Goal: Task Accomplishment & Management: Manage account settings

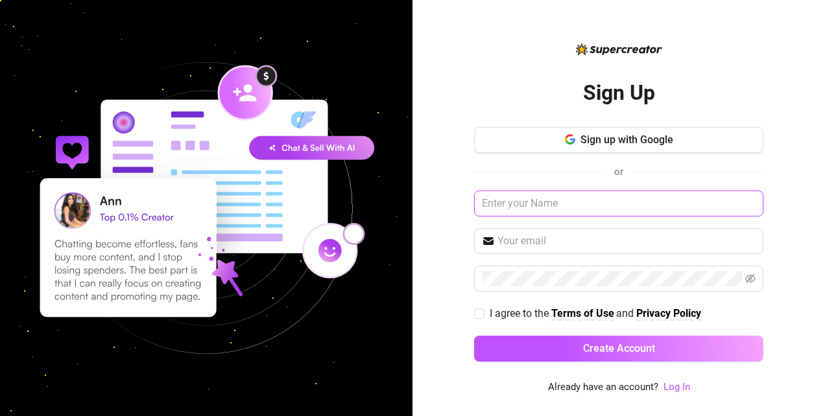
click at [616, 202] on input "text" at bounding box center [618, 204] width 289 height 26
type input "lynxagencyltd@gmail.com"
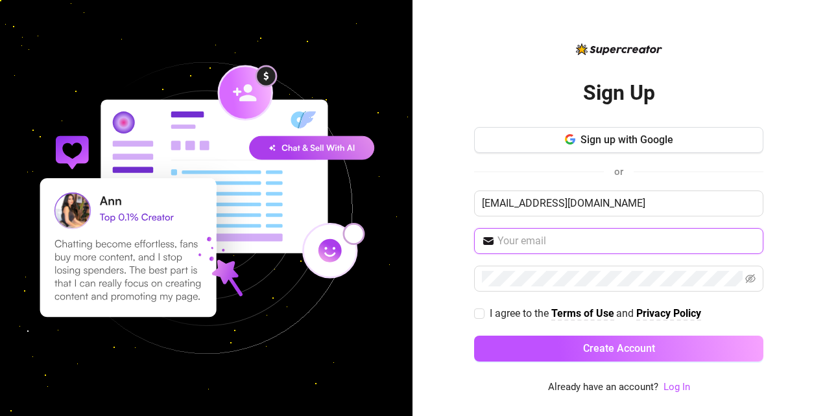
click at [567, 235] on input "text" at bounding box center [627, 242] width 258 height 16
type input "lynxagencyltd@gmail.com"
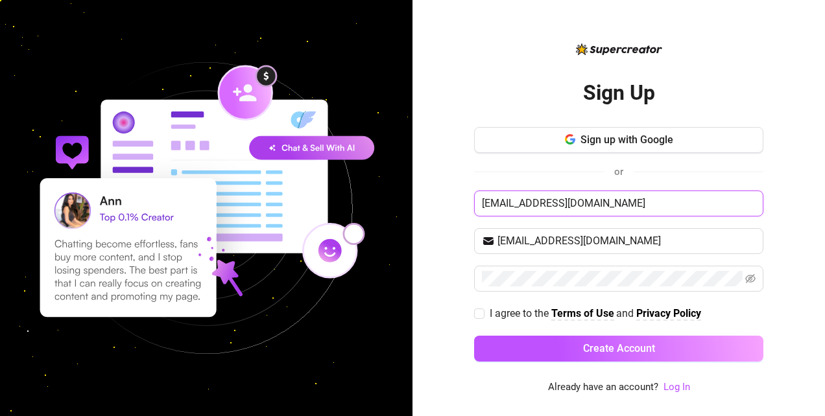
drag, startPoint x: 618, startPoint y: 206, endPoint x: 400, endPoint y: 210, distance: 217.4
click at [400, 210] on div "Sign Up Sign up with Google or lynxagencyltd@gmail.com lynxagencyltd@gmail.com …" at bounding box center [412, 208] width 825 height 416
type input "Lynx Agency"
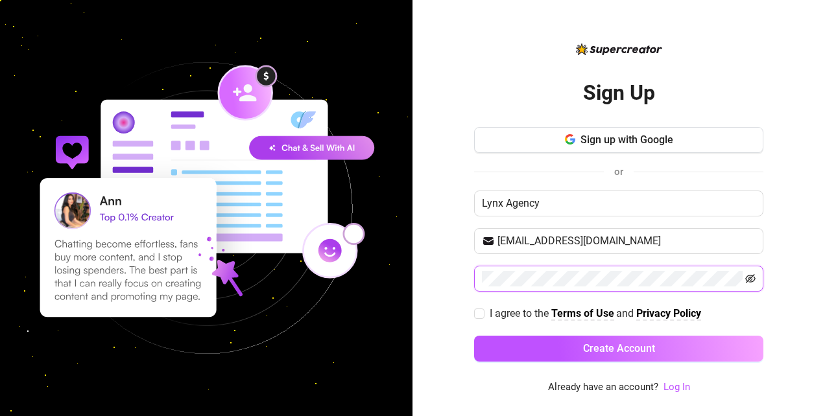
click at [747, 278] on icon "eye-invisible" at bounding box center [750, 279] width 10 height 10
click at [483, 309] on input "I agree to the Terms of Use and Privacy Policy" at bounding box center [478, 313] width 9 height 9
checkbox input "true"
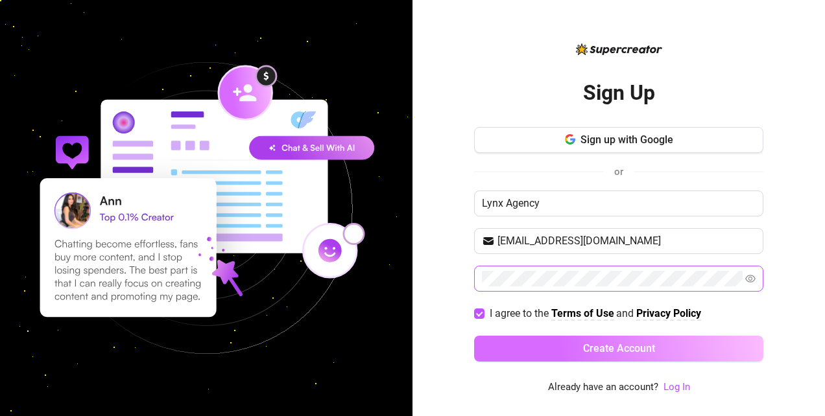
click at [509, 336] on button "Create Account" at bounding box center [618, 349] width 289 height 26
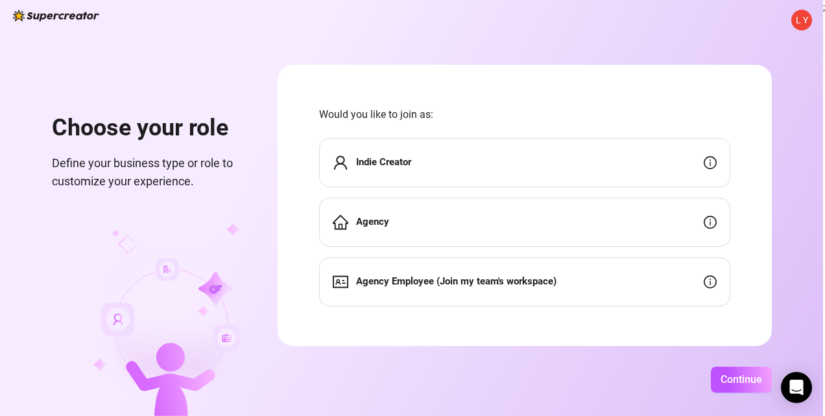
click at [446, 223] on div "Agency" at bounding box center [524, 222] width 411 height 49
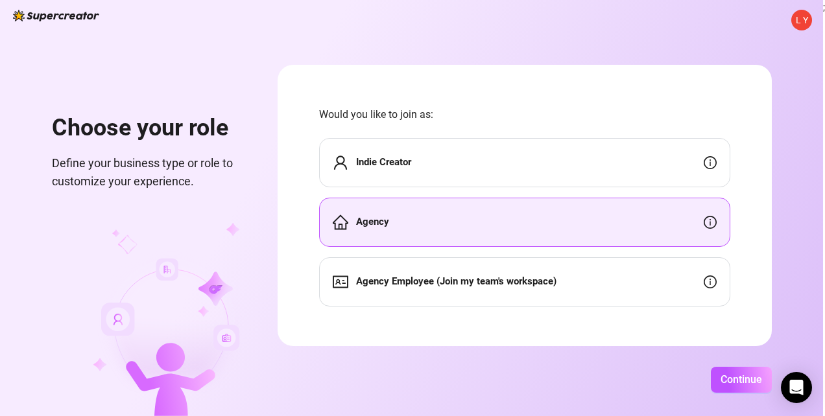
click at [456, 215] on div "Agency" at bounding box center [524, 222] width 411 height 49
click at [745, 375] on span "Continue" at bounding box center [742, 380] width 42 height 12
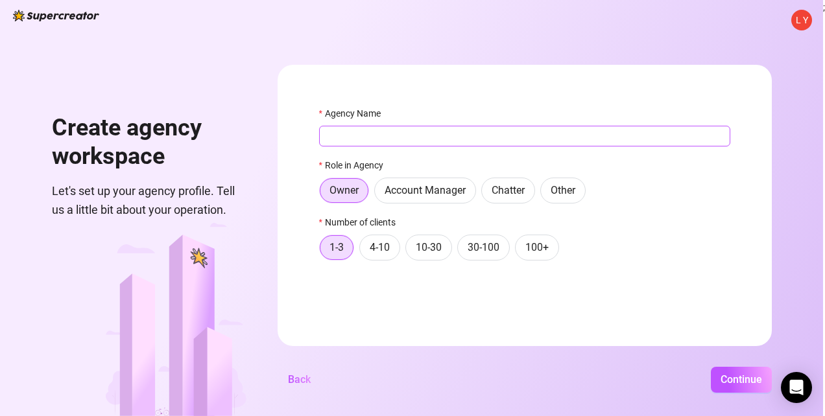
click at [377, 131] on input "Agency Name" at bounding box center [524, 136] width 411 height 21
click at [352, 186] on span "Owner" at bounding box center [344, 190] width 29 height 12
click at [324, 195] on input "Owner" at bounding box center [324, 195] width 0 height 0
click at [344, 128] on input "Agency Name" at bounding box center [524, 136] width 411 height 21
click at [797, 22] on span "L Y" at bounding box center [802, 20] width 12 height 14
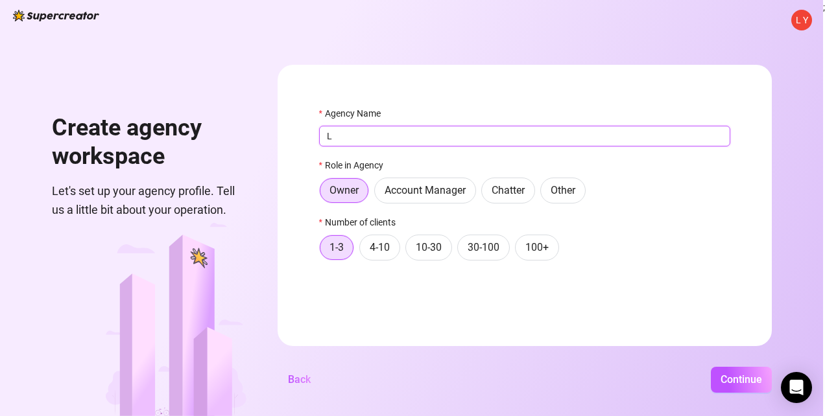
click at [423, 129] on input "L" at bounding box center [524, 136] width 411 height 21
type input "Lynx Agency"
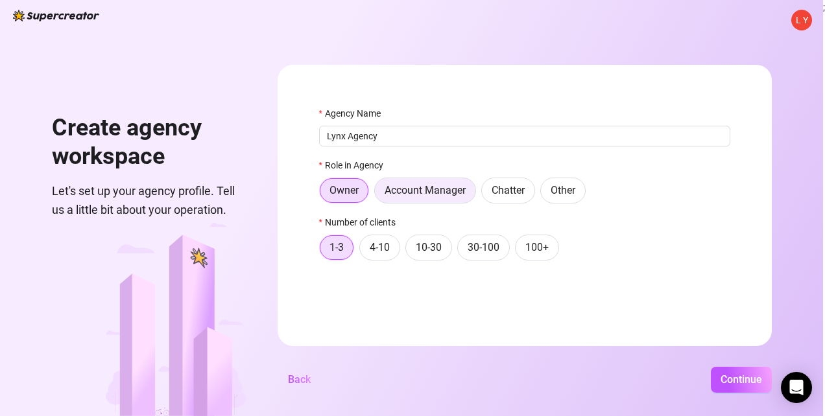
click at [414, 187] on span "Account Manager" at bounding box center [425, 190] width 81 height 12
click at [378, 194] on input "Account Manager" at bounding box center [378, 194] width 0 height 0
click at [352, 192] on span "Owner" at bounding box center [344, 190] width 29 height 12
click at [323, 194] on input "Owner" at bounding box center [323, 194] width 0 height 0
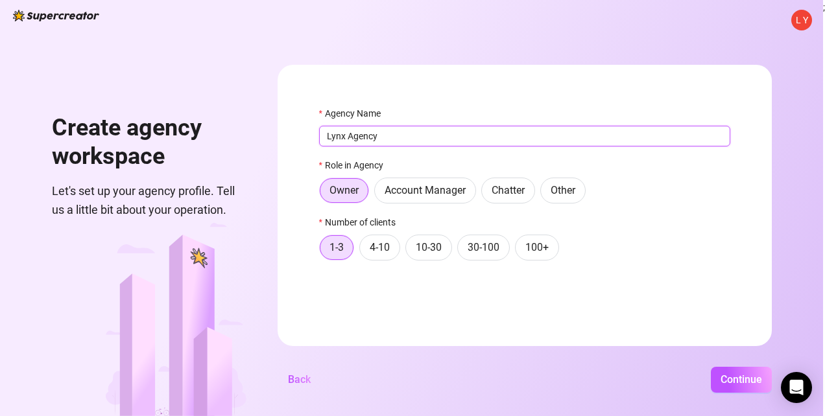
click at [390, 140] on input "Lynx Agency" at bounding box center [524, 136] width 411 height 21
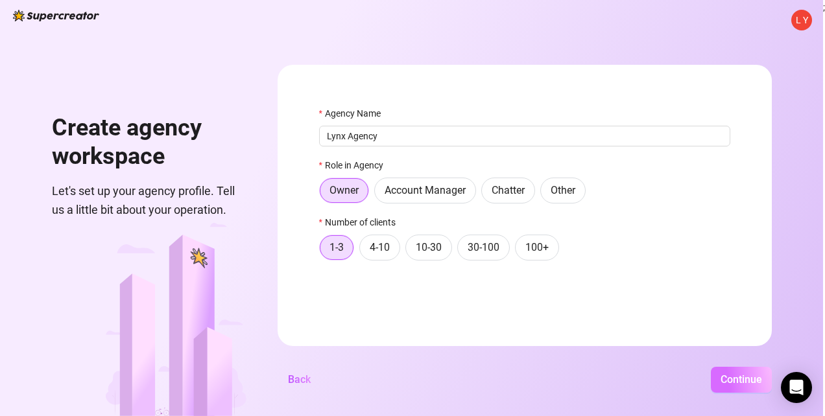
click at [717, 381] on button "Continue" at bounding box center [741, 380] width 61 height 26
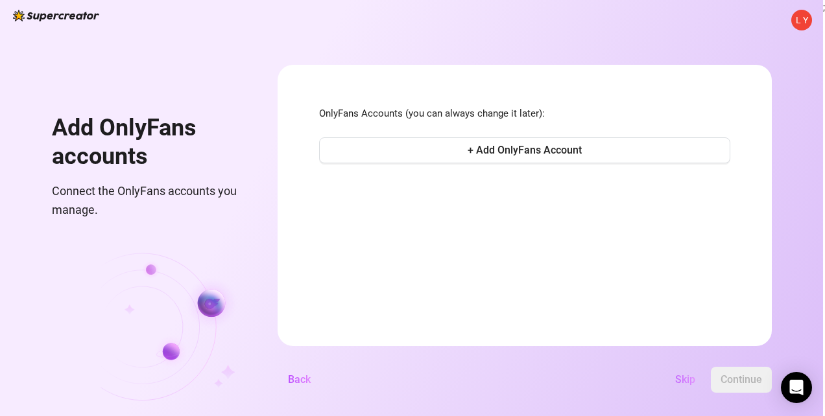
click at [683, 378] on span "Skip" at bounding box center [685, 380] width 20 height 12
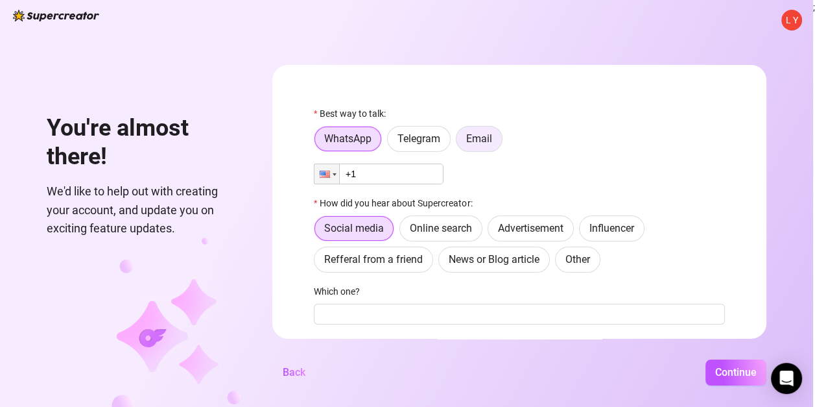
click at [485, 138] on span "Email" at bounding box center [479, 138] width 26 height 12
click at [460, 142] on input "Email" at bounding box center [460, 142] width 0 height 0
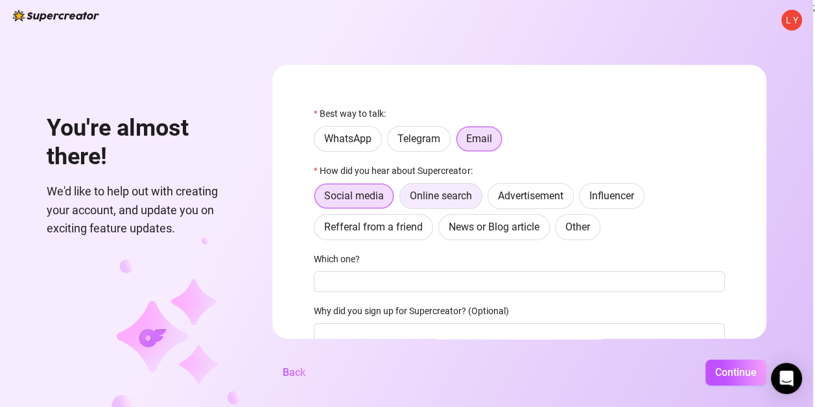
click at [464, 198] on span "Online search" at bounding box center [441, 195] width 62 height 12
click at [404, 199] on input "Online search" at bounding box center [404, 199] width 0 height 0
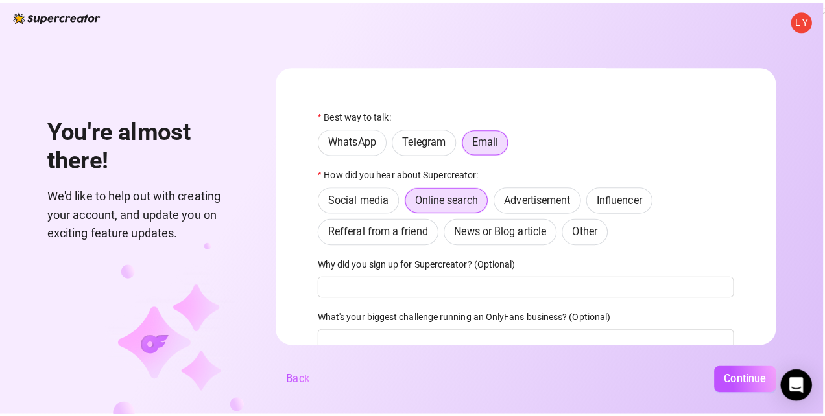
scroll to position [51, 0]
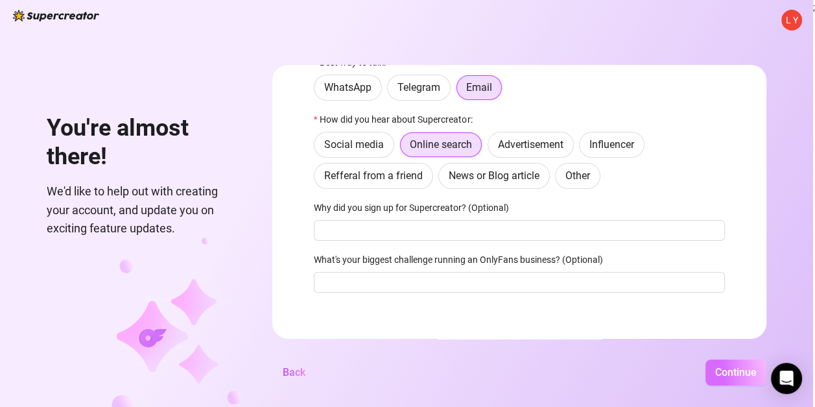
click at [745, 371] on button "Continue" at bounding box center [736, 372] width 61 height 26
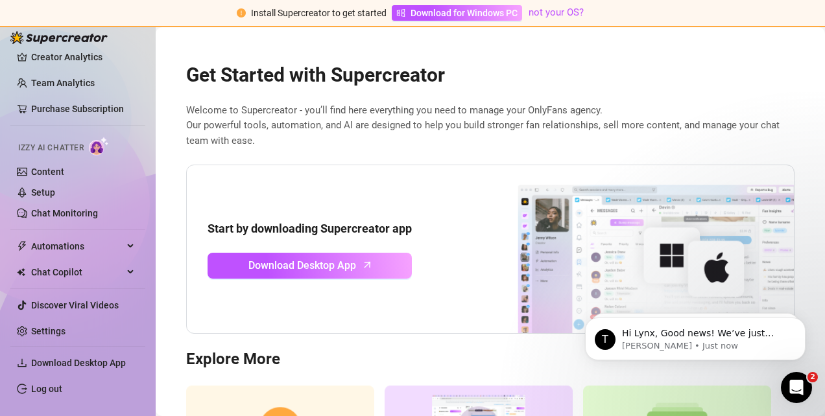
scroll to position [41, 0]
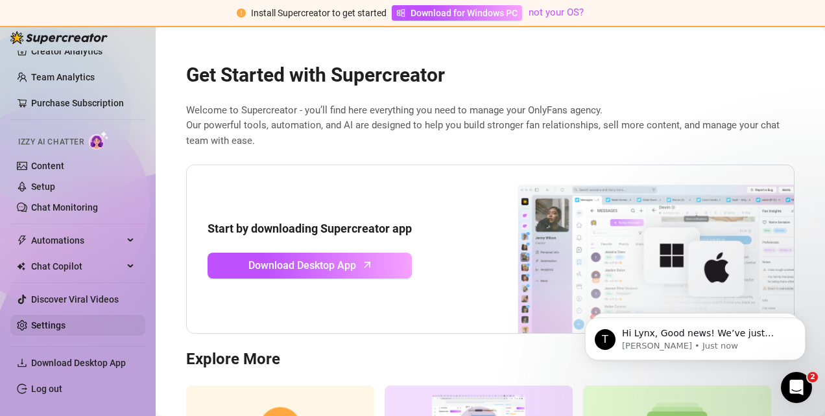
click at [47, 323] on link "Settings" at bounding box center [48, 325] width 34 height 10
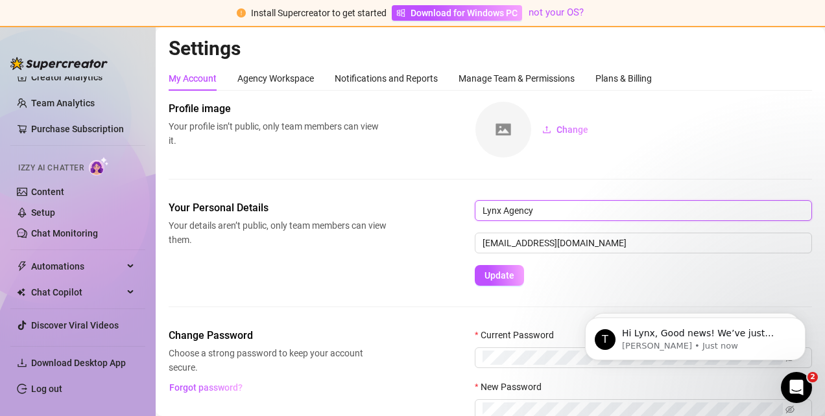
click at [566, 211] on input "Lynx Agency" at bounding box center [643, 210] width 337 height 21
drag, startPoint x: 566, startPoint y: 211, endPoint x: 479, endPoint y: 213, distance: 87.6
click at [479, 213] on input "Lynx Agency" at bounding box center [643, 210] width 337 height 21
click at [280, 69] on div "Agency Workspace" at bounding box center [275, 78] width 77 height 25
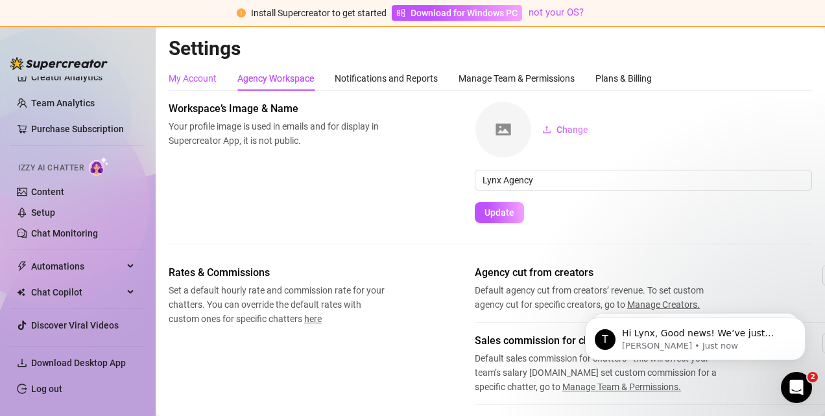
click at [199, 80] on div "My Account" at bounding box center [193, 78] width 48 height 14
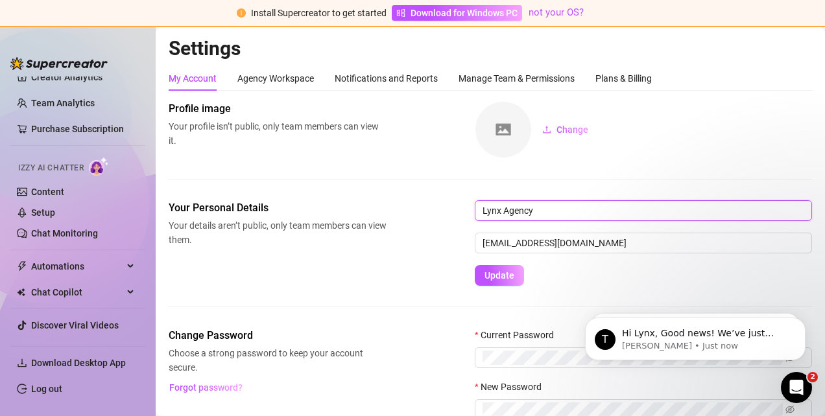
drag, startPoint x: 541, startPoint y: 214, endPoint x: 449, endPoint y: 220, distance: 92.3
click at [449, 220] on div "Your Personal Details Your details aren’t public, only team members can view th…" at bounding box center [491, 243] width 644 height 86
type input "David Alufah"
click at [504, 271] on span "Update" at bounding box center [500, 276] width 30 height 10
click at [505, 118] on img at bounding box center [504, 130] width 56 height 56
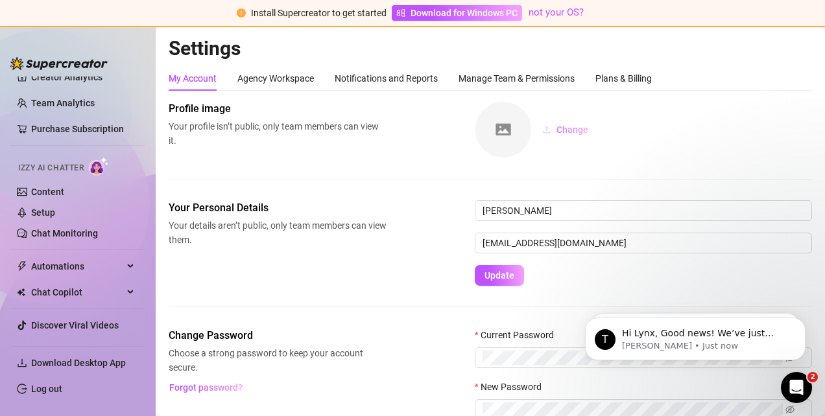
click at [566, 128] on span "Change" at bounding box center [573, 130] width 32 height 10
click at [466, 80] on div "Manage Team & Permissions" at bounding box center [517, 78] width 116 height 14
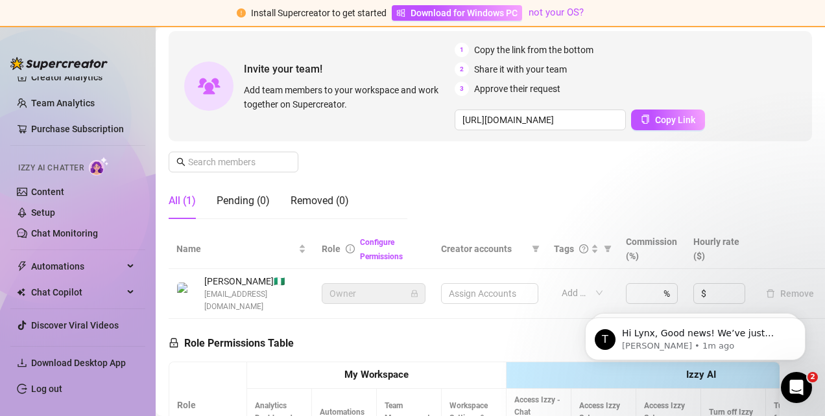
scroll to position [67, 0]
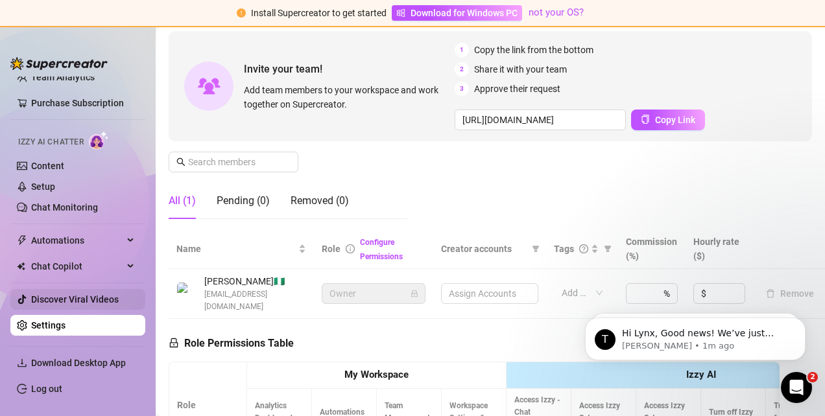
click at [66, 304] on link "Discover Viral Videos" at bounding box center [75, 300] width 88 height 10
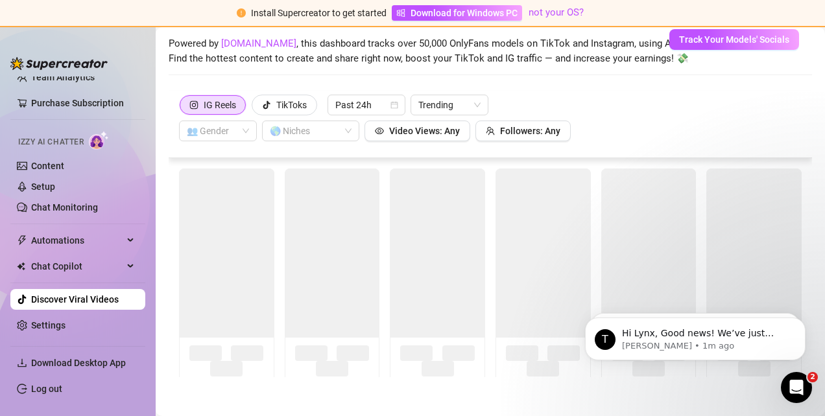
scroll to position [56, 0]
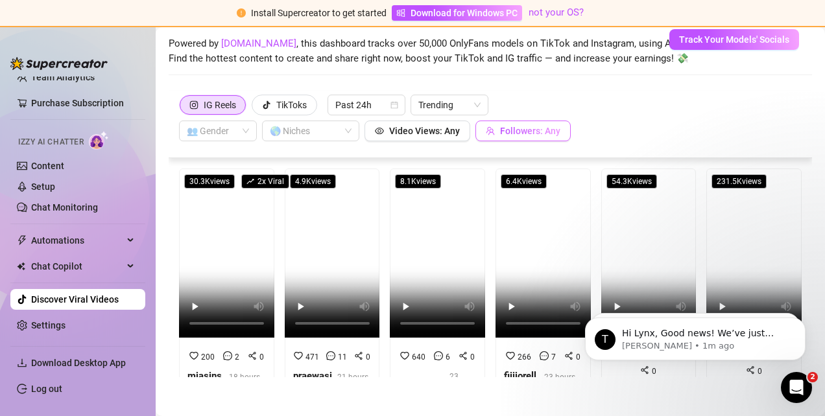
click at [535, 121] on button "Followers: Any" at bounding box center [523, 131] width 95 height 21
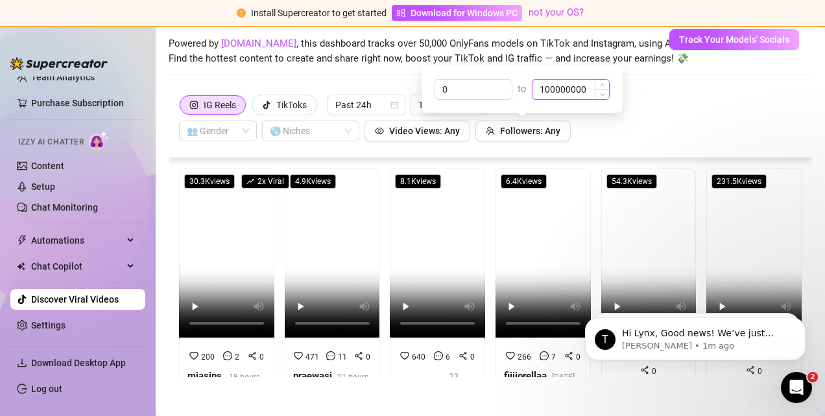
click at [588, 88] on input "100000000" at bounding box center [571, 89] width 77 height 19
click at [463, 87] on input "0" at bounding box center [473, 89] width 77 height 19
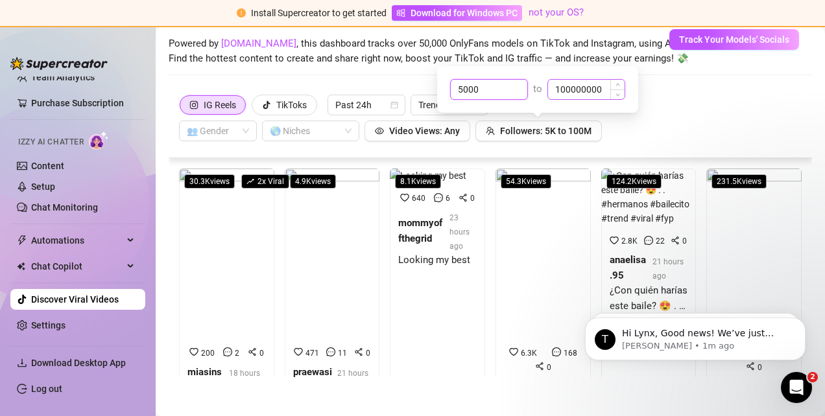
type input "5000"
click at [601, 93] on input "100000000" at bounding box center [586, 89] width 77 height 19
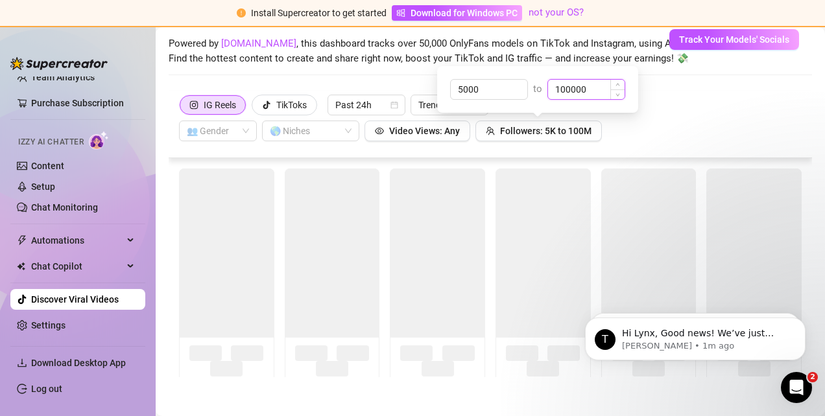
type input "10000"
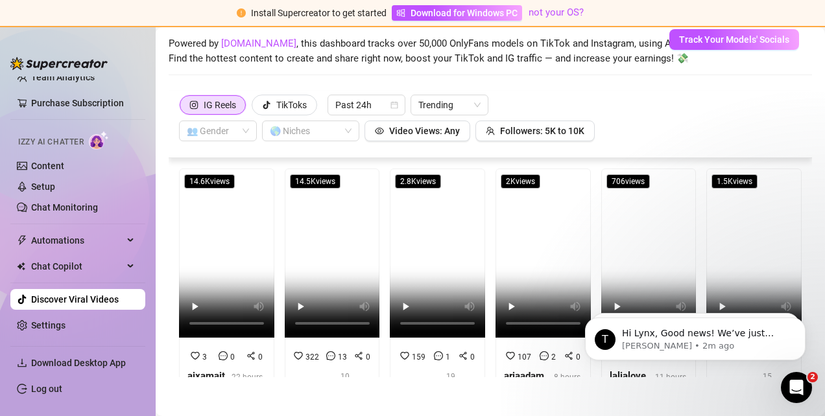
click at [695, 300] on body "T Hi Lynx, Good news! We’ve just launched our Referral Program 🚀 Invite your fr…" at bounding box center [695, 336] width 249 height 80
click at [713, 280] on video at bounding box center [753, 253] width 95 height 169
click at [212, 372] on strong "aixamaitaok" at bounding box center [206, 383] width 38 height 27
click at [302, 376] on strong "imscarletblack" at bounding box center [313, 389] width 41 height 27
click at [555, 131] on span "Followers: 5K to 10K" at bounding box center [542, 131] width 84 height 10
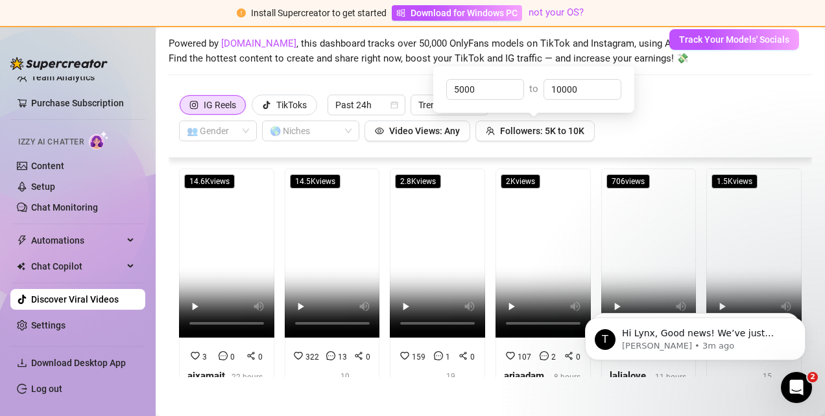
click at [500, 78] on div "5000 to 10000" at bounding box center [534, 89] width 186 height 31
click at [485, 91] on input "5000" at bounding box center [485, 89] width 77 height 19
click at [461, 93] on input "5000" at bounding box center [485, 89] width 77 height 19
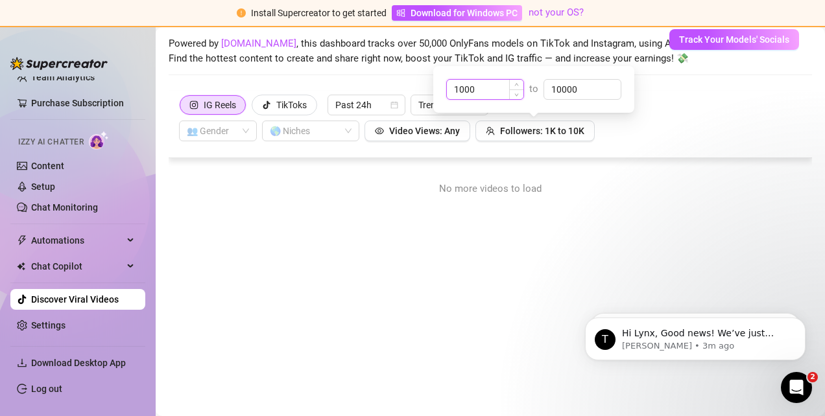
click at [459, 91] on input "1000" at bounding box center [485, 89] width 77 height 19
type input "5000"
click at [607, 99] on span "Decrease Value" at bounding box center [614, 95] width 14 height 10
click at [614, 84] on icon "up" at bounding box center [614, 86] width 5 height 5
type input "10000"
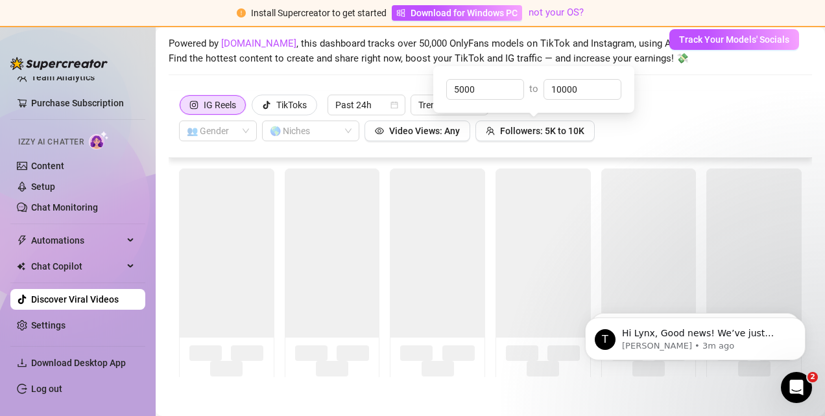
click at [651, 117] on div "IG Reels TikToks Past 24h Trending 👥 Gender 🌎 Niches Video Views: Any Followers…" at bounding box center [490, 118] width 623 height 47
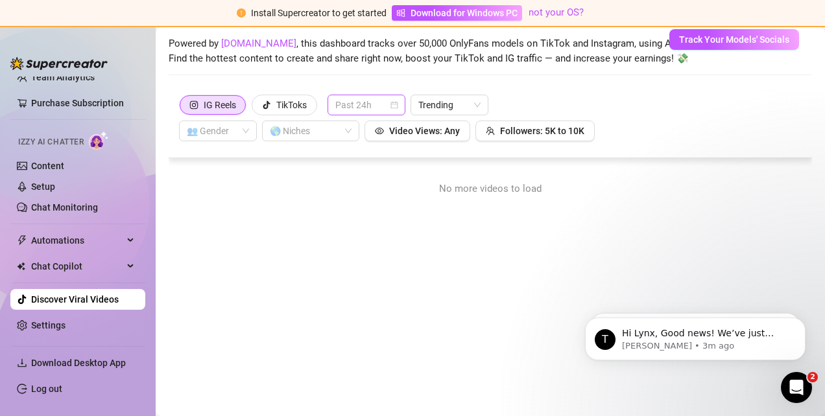
click at [385, 98] on span "Past 24h" at bounding box center [366, 104] width 62 height 19
click at [371, 142] on div "Past Week" at bounding box center [367, 151] width 73 height 21
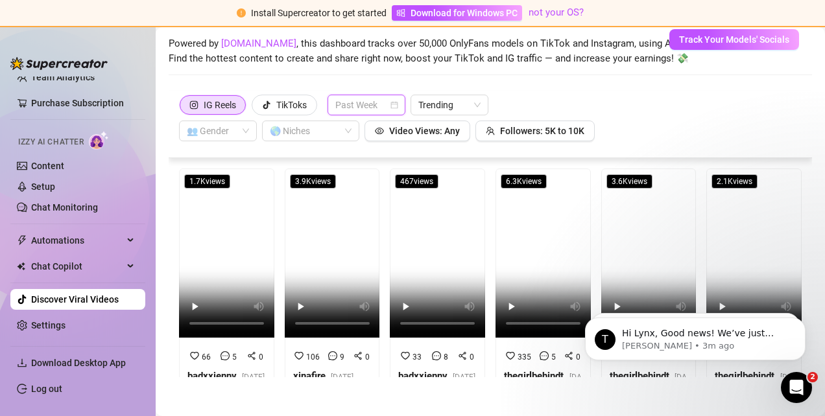
click at [377, 103] on span "Past Week" at bounding box center [366, 104] width 62 height 19
click at [368, 127] on div "Past 24h" at bounding box center [367, 131] width 57 height 14
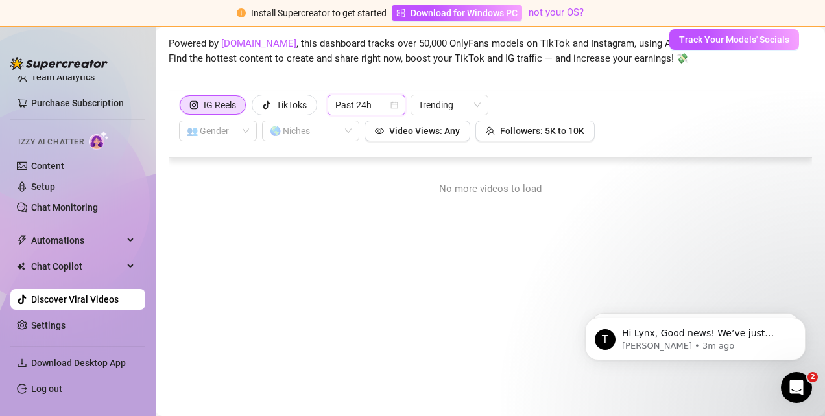
click at [367, 105] on span "Past 24h" at bounding box center [366, 104] width 62 height 19
click at [366, 149] on div "Past Week" at bounding box center [367, 152] width 57 height 14
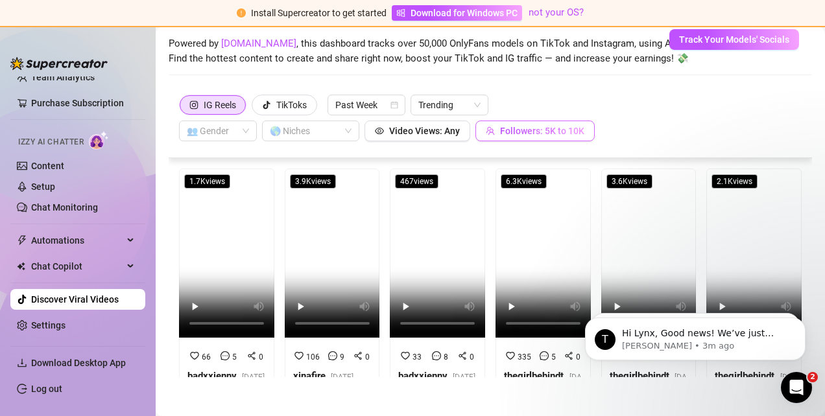
click at [548, 132] on span "Followers: 5K to 10K" at bounding box center [542, 131] width 84 height 10
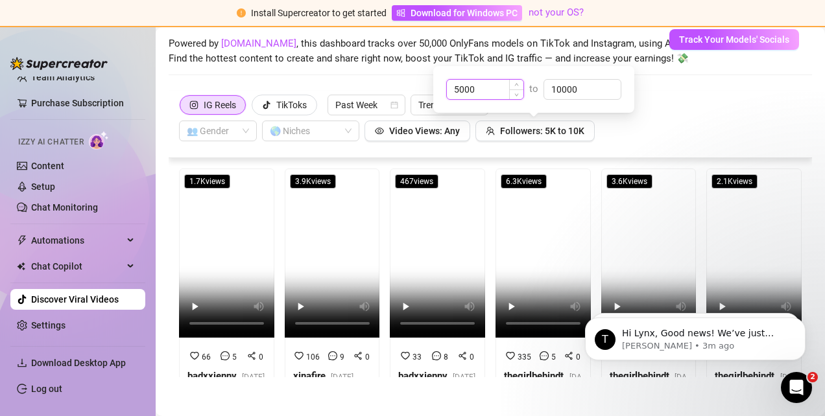
click at [463, 89] on input "5000" at bounding box center [485, 89] width 77 height 19
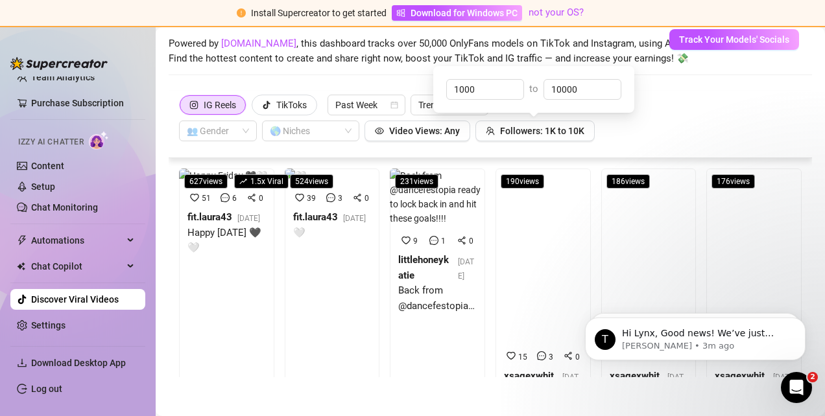
click at [686, 118] on div "IG Reels TikToks Past Week Trending 👥 Gender 🌎 Niches Video Views: Any Follower…" at bounding box center [490, 118] width 623 height 47
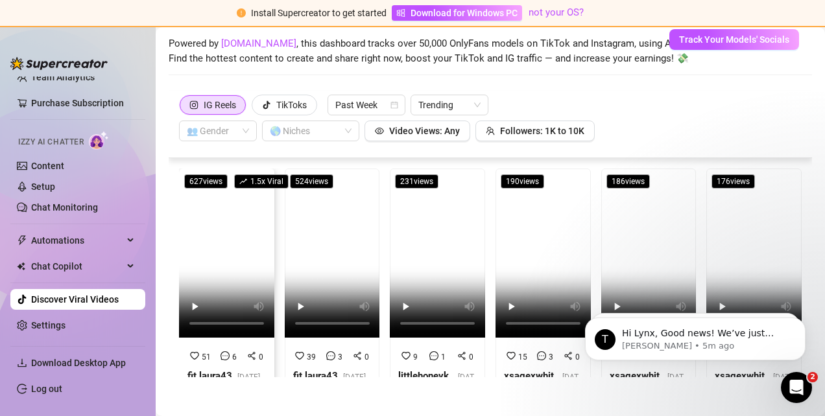
click at [213, 371] on strong "fit.laura43" at bounding box center [209, 376] width 45 height 12
click at [415, 370] on strong "littlehoneykatie" at bounding box center [423, 383] width 51 height 27
click at [492, 128] on icon "team" at bounding box center [490, 131] width 9 height 9
click at [463, 90] on input "1000" at bounding box center [485, 89] width 77 height 19
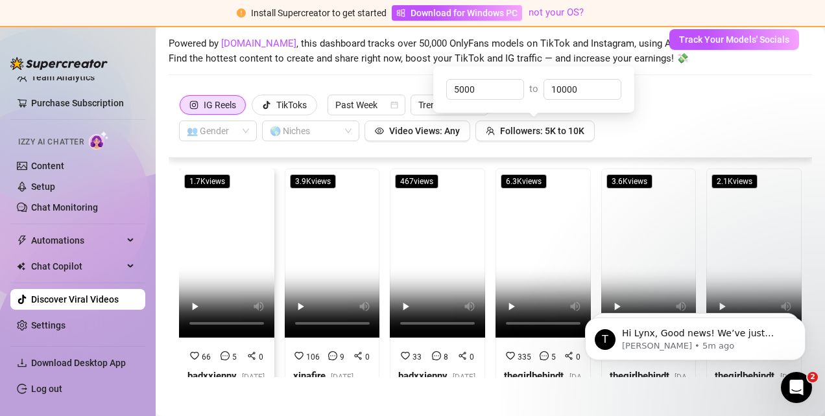
click at [203, 370] on strong "badxxjenny" at bounding box center [211, 376] width 49 height 12
click at [304, 372] on strong "xinafire" at bounding box center [309, 376] width 32 height 12
click at [511, 370] on strong "thegirlbehindthemask20" at bounding box center [534, 383] width 60 height 27
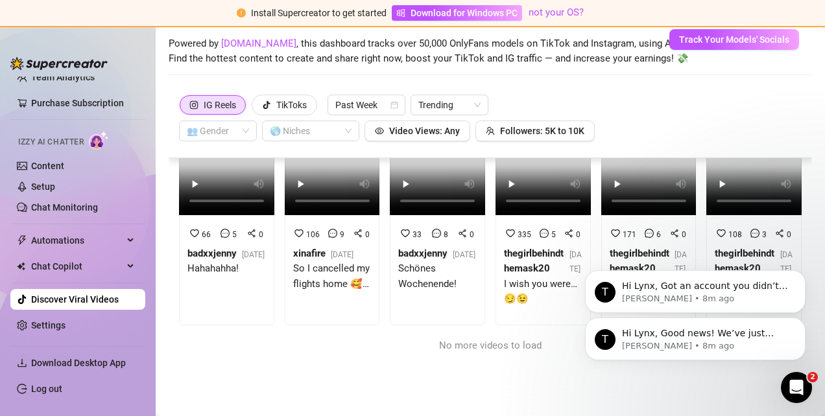
scroll to position [132, 0]
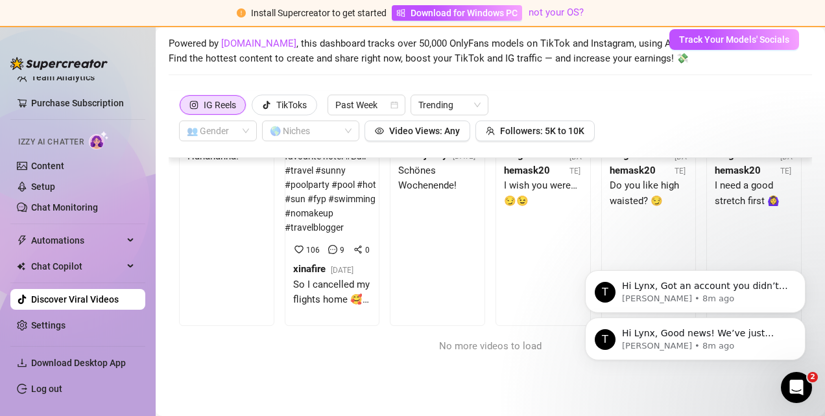
drag, startPoint x: 793, startPoint y: 252, endPoint x: 789, endPoint y: 221, distance: 30.7
click at [789, 221] on div "T Hi Lynx, Good news! We’ve just launched our Referral Program 🚀 Invite your fr…" at bounding box center [695, 280] width 239 height 162
click at [791, 259] on div "T Hi Lynx, Good news! We’ve just launched our Referral Program 🚀 Invite your fr…" at bounding box center [695, 280] width 239 height 162
drag, startPoint x: 791, startPoint y: 253, endPoint x: 789, endPoint y: 224, distance: 29.3
click at [789, 224] on div "T Hi Lynx, Good news! We’ve just launched our Referral Program 🚀 Invite your fr…" at bounding box center [695, 280] width 239 height 162
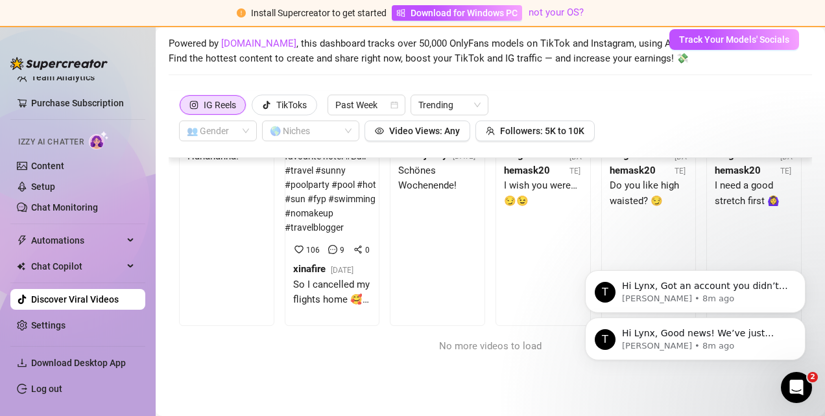
click at [789, 224] on div "T Hi Lynx, Good news! We’ve just launched our Referral Program 🚀 Invite your fr…" at bounding box center [695, 280] width 239 height 162
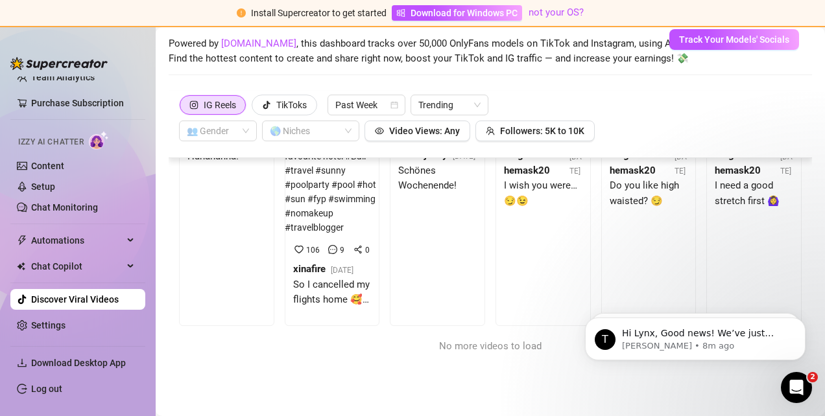
drag, startPoint x: 791, startPoint y: 350, endPoint x: 797, endPoint y: 191, distance: 158.4
click at [797, 291] on html "T Hi Lynx, Good news! We’ve just launched our Referral Program 🚀 Invite your fr…" at bounding box center [695, 336] width 259 height 91
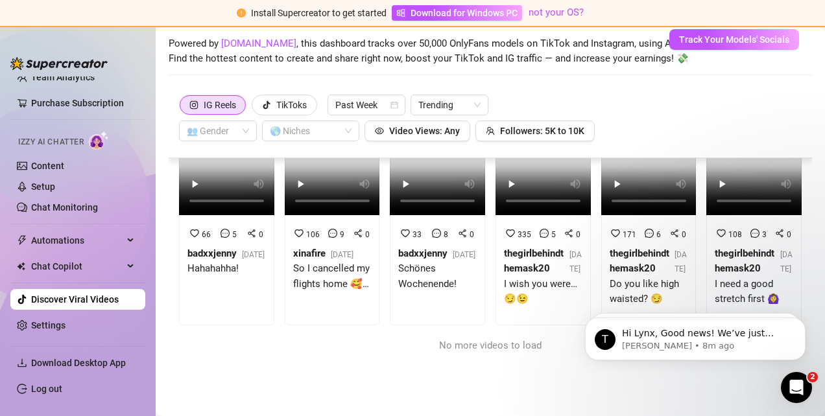
scroll to position [0, 0]
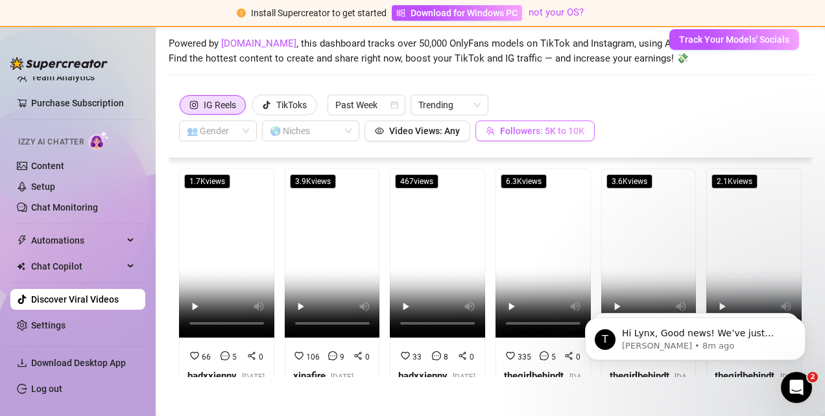
click at [545, 130] on span "Followers: 5K to 10K" at bounding box center [542, 131] width 84 height 10
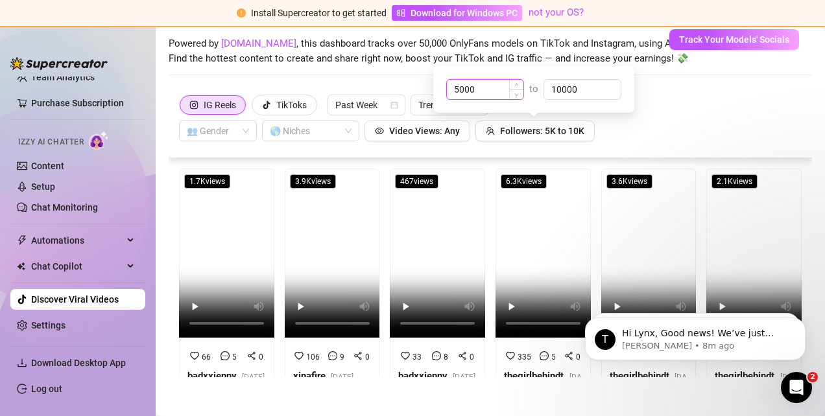
click at [505, 88] on input "5000" at bounding box center [485, 89] width 77 height 19
click at [457, 90] on input "5000" at bounding box center [485, 89] width 77 height 19
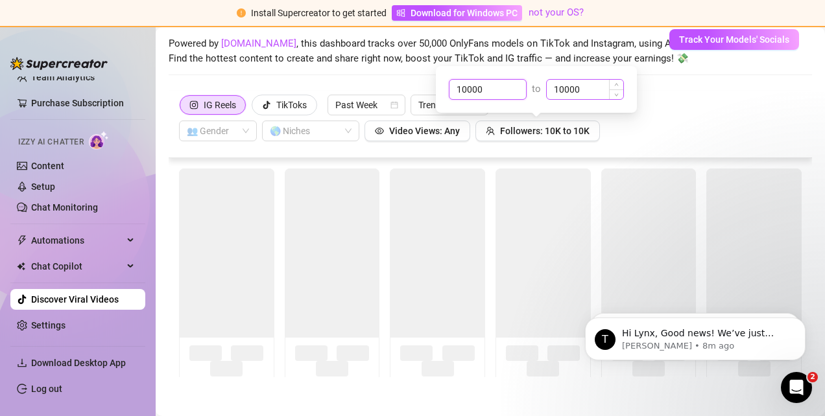
type input "10000"
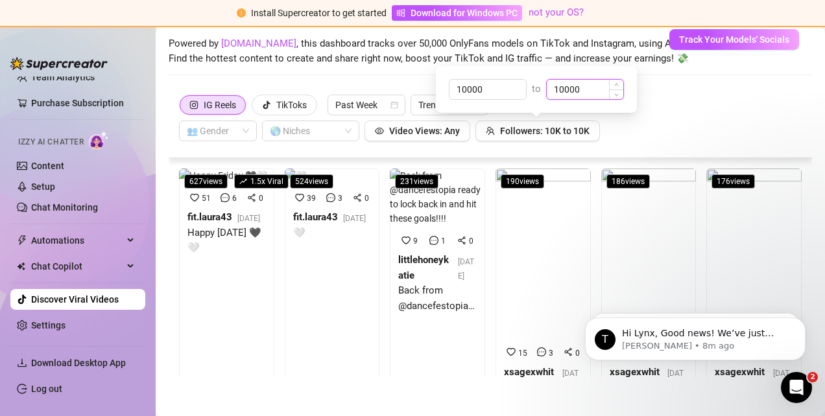
click at [555, 86] on input "10000" at bounding box center [585, 89] width 77 height 19
click at [559, 88] on input "10000" at bounding box center [585, 89] width 77 height 19
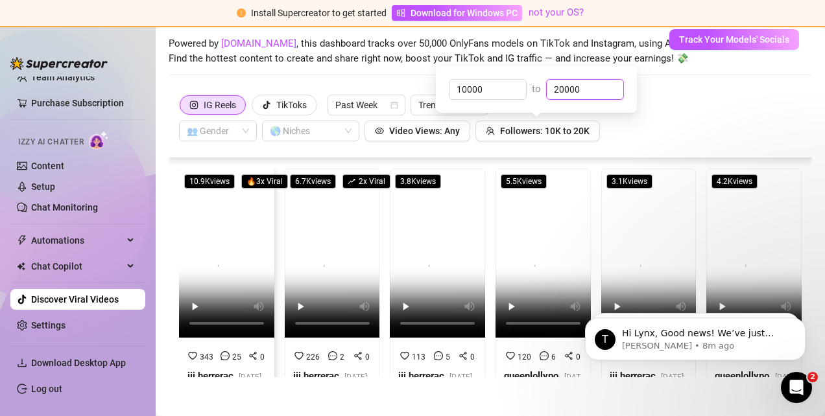
type input "20000"
click at [212, 370] on strong "iii.herrerac" at bounding box center [210, 376] width 46 height 12
click at [524, 370] on strong "queenlollypop__" at bounding box center [531, 383] width 54 height 27
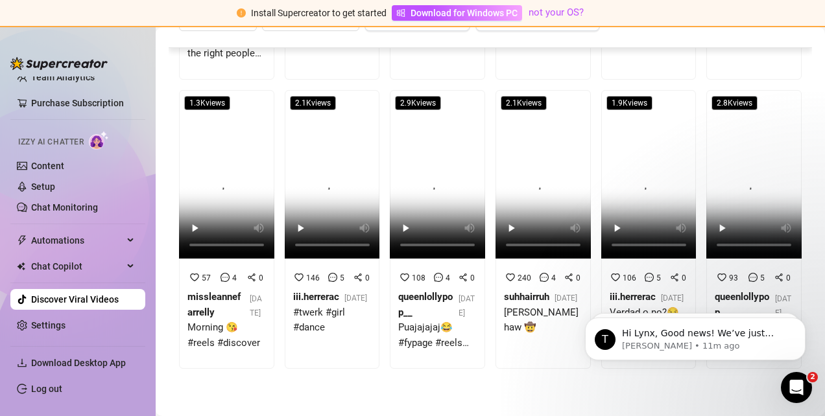
scroll to position [352, 0]
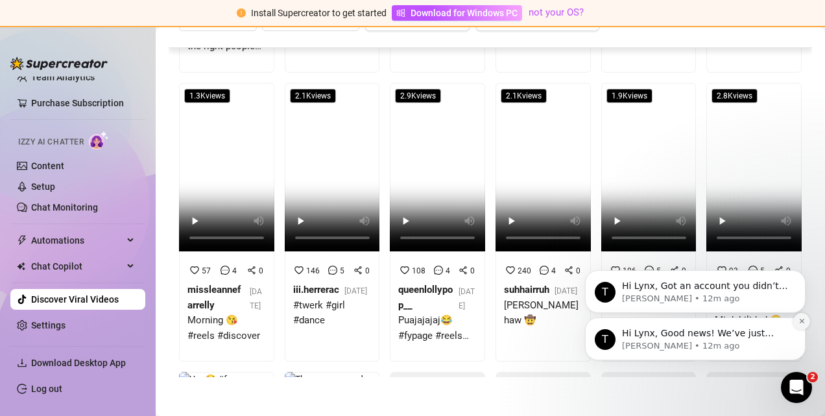
click at [801, 320] on icon "Dismiss notification" at bounding box center [801, 321] width 5 height 5
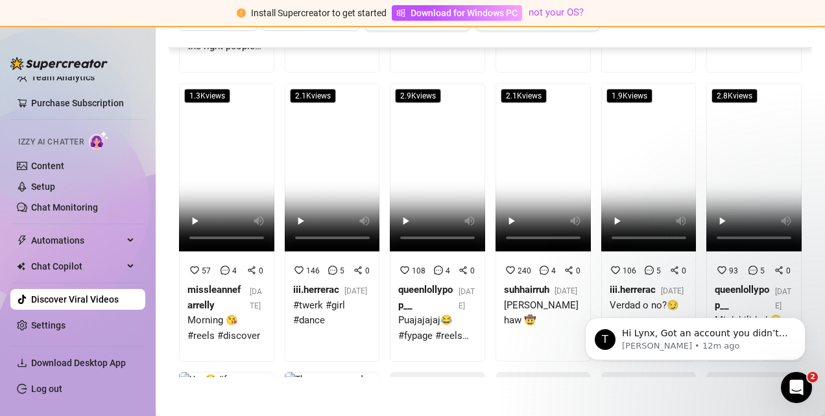
click at [801, 320] on icon "Dismiss notification" at bounding box center [802, 322] width 4 height 4
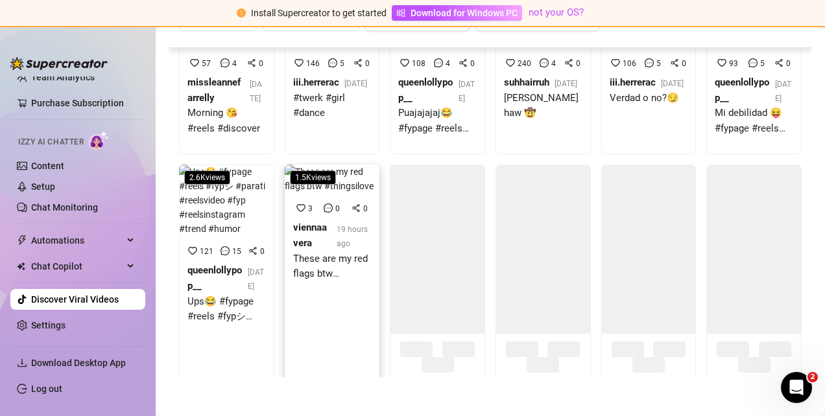
scroll to position [560, 0]
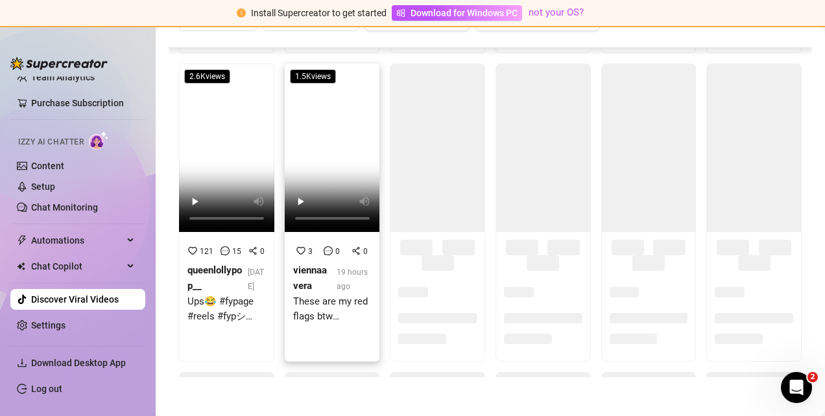
click at [311, 334] on div "3 0 0 viennaavera 19 hours ago These are my red flags btw #thingsilove" at bounding box center [332, 289] width 78 height 90
click at [442, 256] on span at bounding box center [458, 248] width 32 height 16
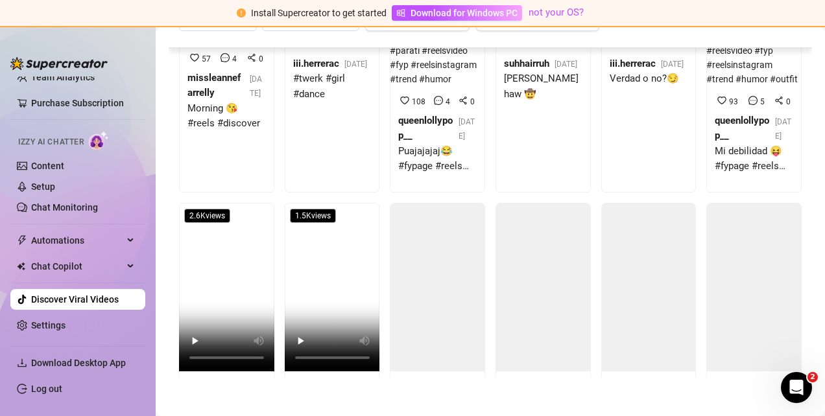
click at [791, 54] on div "10.9K views 🔥 3 x Viral 343 25 0 iii.herrerac 3 days ago Sed buenos 🥹 #canelo #…" at bounding box center [491, 213] width 644 height 330
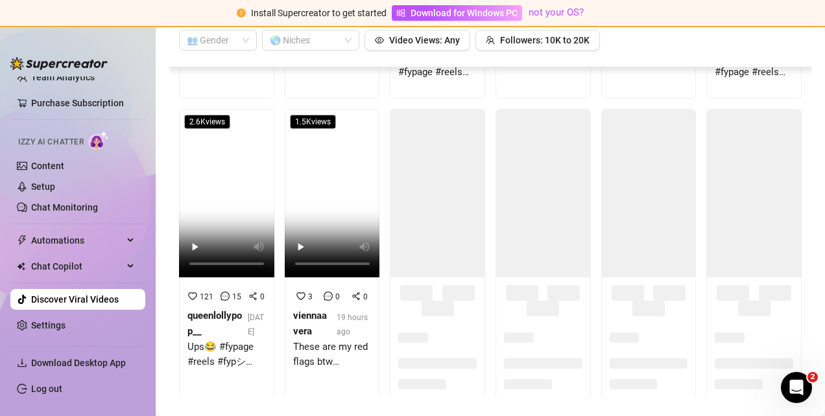
scroll to position [56, 0]
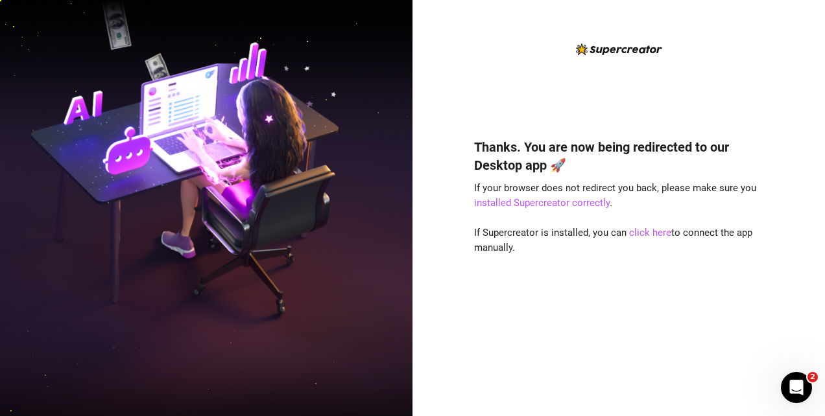
click at [711, 263] on div "Thanks. You are now being redirected to our Desktop app 🚀 If your browser does …" at bounding box center [618, 258] width 289 height 275
click at [642, 235] on link "click here" at bounding box center [650, 233] width 42 height 12
click at [642, 229] on link "click here" at bounding box center [650, 233] width 42 height 12
click at [682, 266] on div "Thanks. You are now being redirected to our Desktop app 🚀 If your browser does …" at bounding box center [618, 258] width 289 height 275
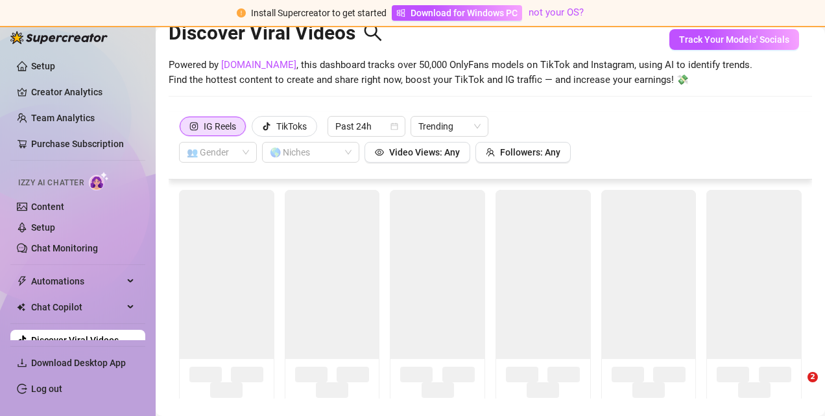
scroll to position [56, 0]
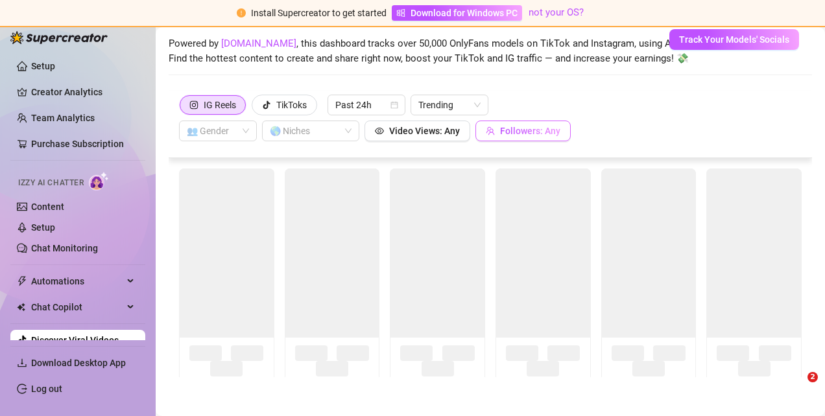
click at [533, 132] on span "Followers: Any" at bounding box center [530, 131] width 60 height 10
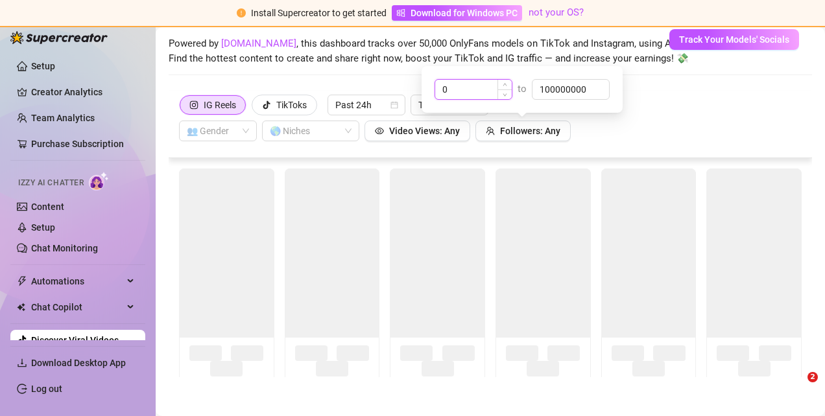
click at [483, 84] on input "0" at bounding box center [473, 89] width 77 height 19
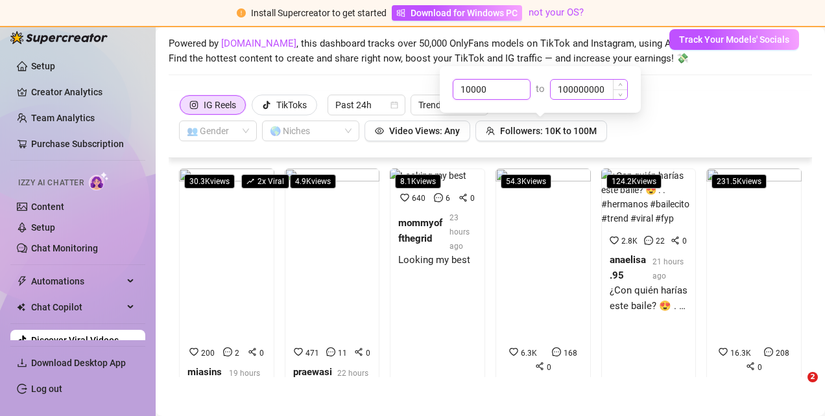
type input "10000"
click at [597, 91] on input "100000000" at bounding box center [589, 89] width 77 height 19
click at [610, 91] on input "100000000" at bounding box center [589, 89] width 77 height 19
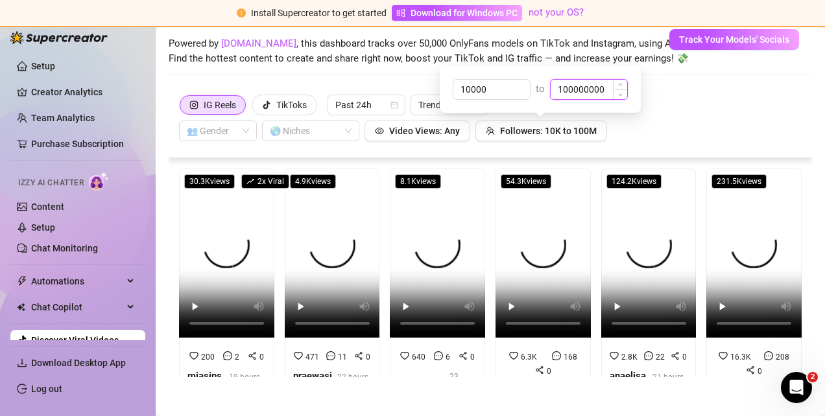
scroll to position [0, 0]
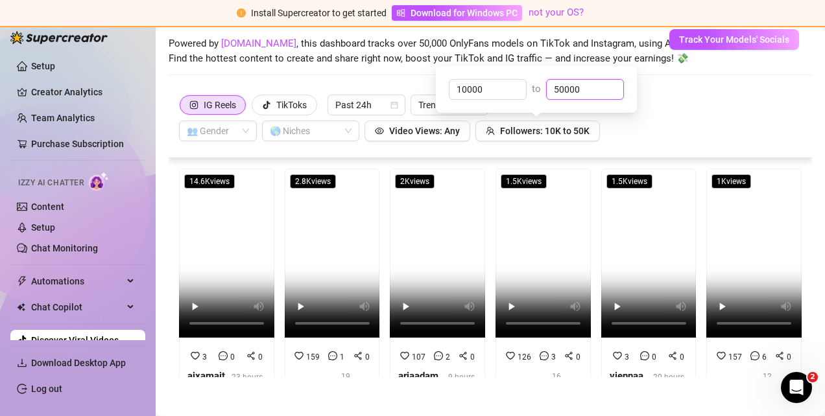
type input "50000"
click at [681, 119] on div "IG Reels TikToks Past 24h Trending 👥 Gender 🌎 Niches Video Views: Any Followers…" at bounding box center [490, 118] width 623 height 47
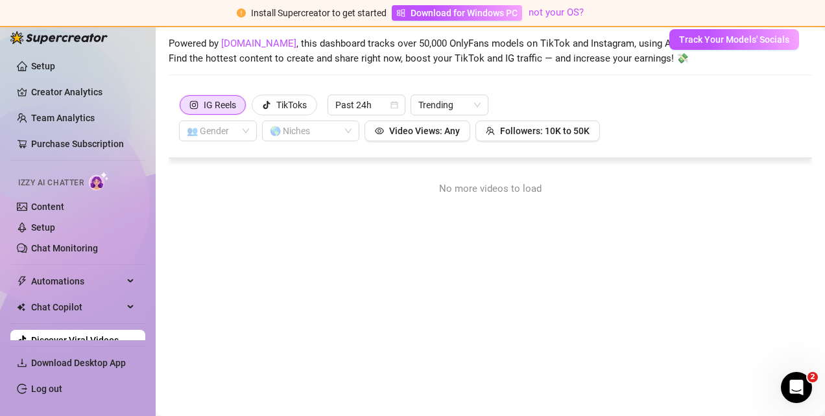
click at [607, 144] on div "IG Reels TikToks Past 24h Trending 👥 Gender 🌎 Niches Video Views: Any Followers…" at bounding box center [491, 124] width 644 height 67
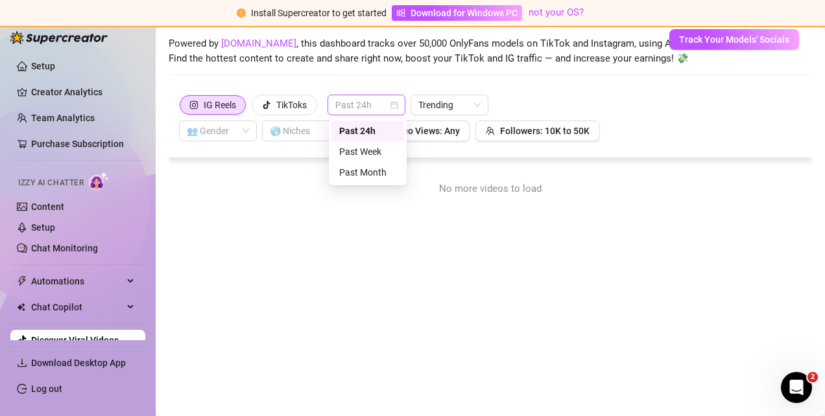
click at [388, 112] on span "Past 24h" at bounding box center [366, 104] width 62 height 19
click at [372, 151] on div "Past Week" at bounding box center [367, 152] width 57 height 14
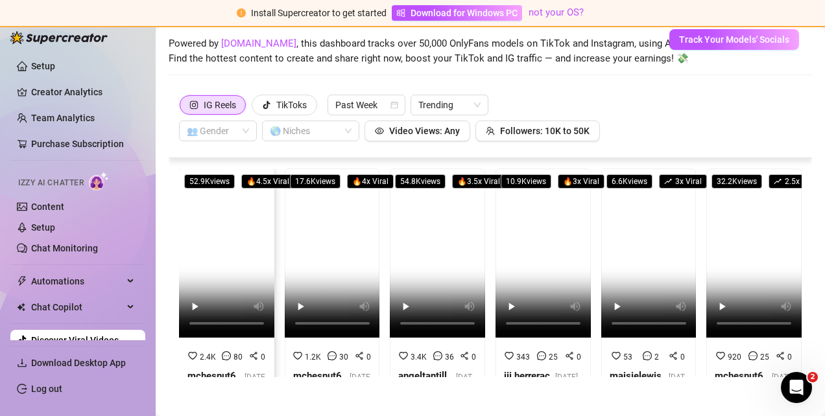
click at [209, 370] on strong "mchesnut69" at bounding box center [211, 383] width 49 height 27
click at [413, 370] on strong "angeltantillo_" at bounding box center [422, 383] width 49 height 27
click at [424, 372] on strong "angeltantillo_" at bounding box center [422, 383] width 49 height 27
click at [610, 370] on strong "maisielewis81" at bounding box center [636, 383] width 52 height 27
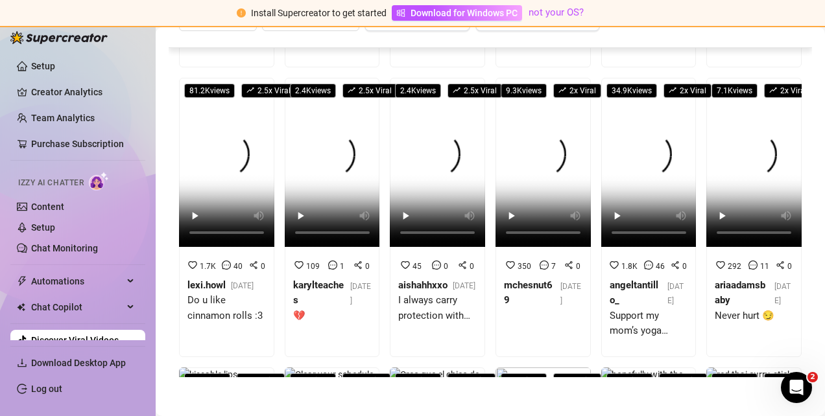
scroll to position [255, 0]
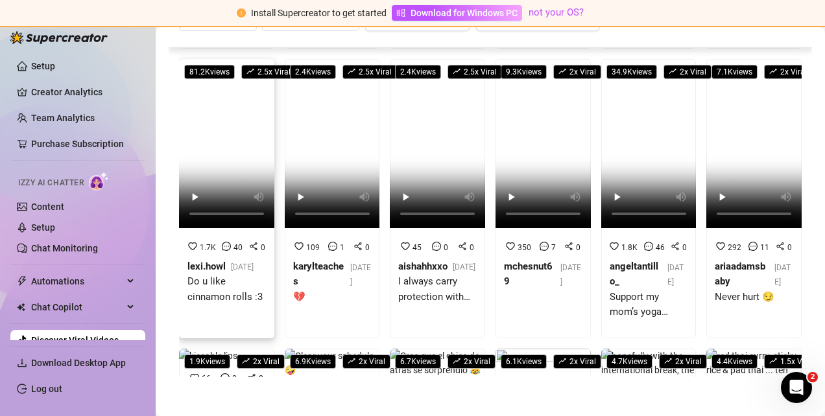
click at [202, 261] on strong "lexi.howl" at bounding box center [206, 267] width 38 height 12
